Goal: Task Accomplishment & Management: Use online tool/utility

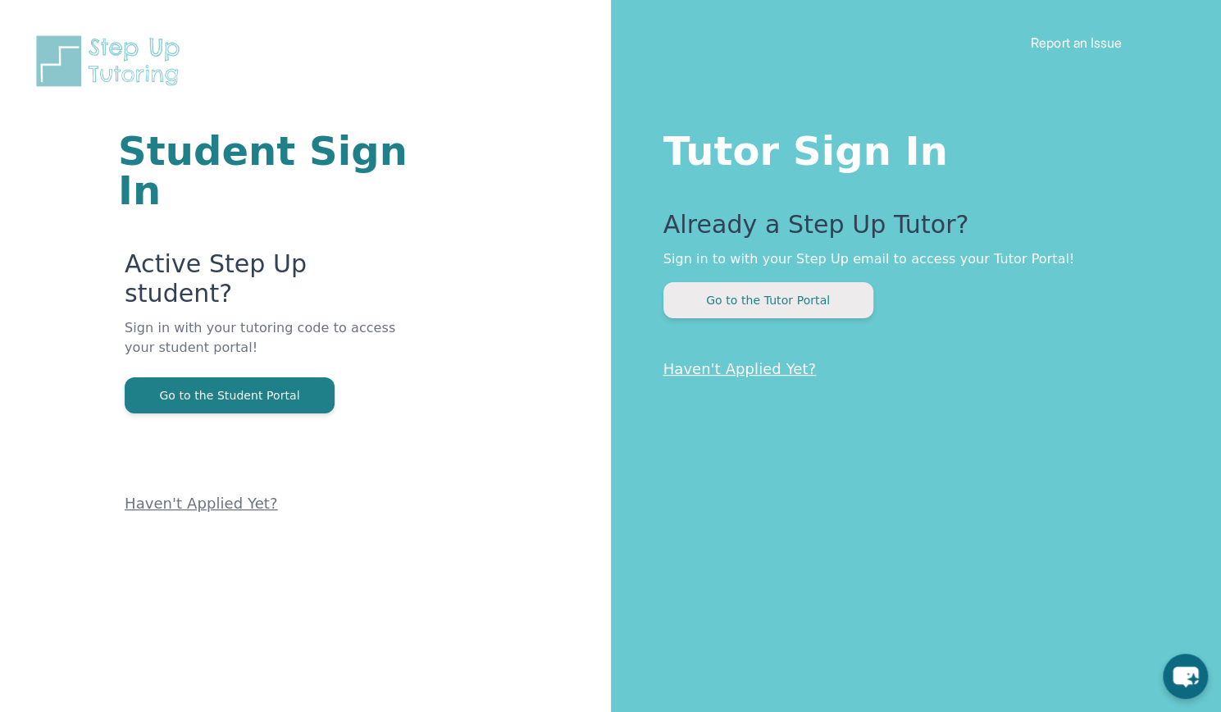
click at [736, 304] on button "Go to the Tutor Portal" at bounding box center [768, 300] width 210 height 36
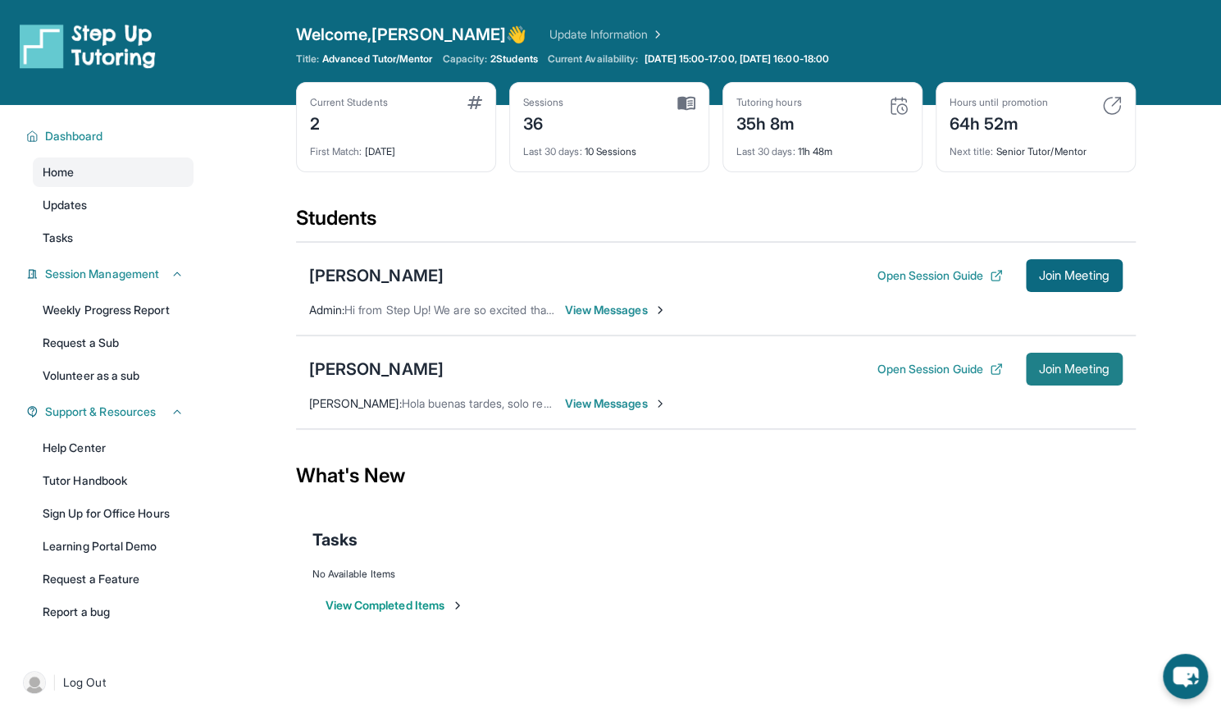
click at [1049, 371] on span "Join Meeting" at bounding box center [1074, 369] width 71 height 10
